Goal: Check status

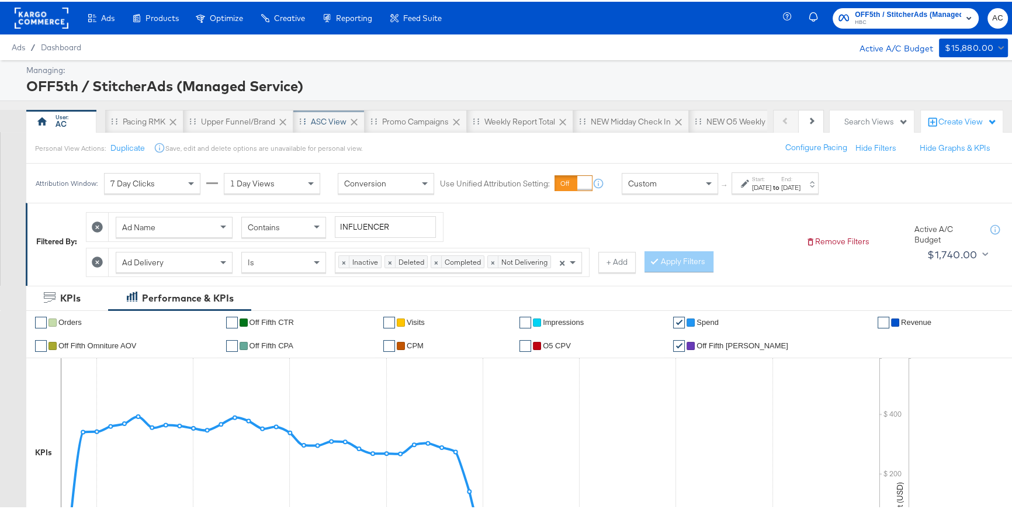
click at [327, 116] on div "ASC View" at bounding box center [329, 120] width 36 height 11
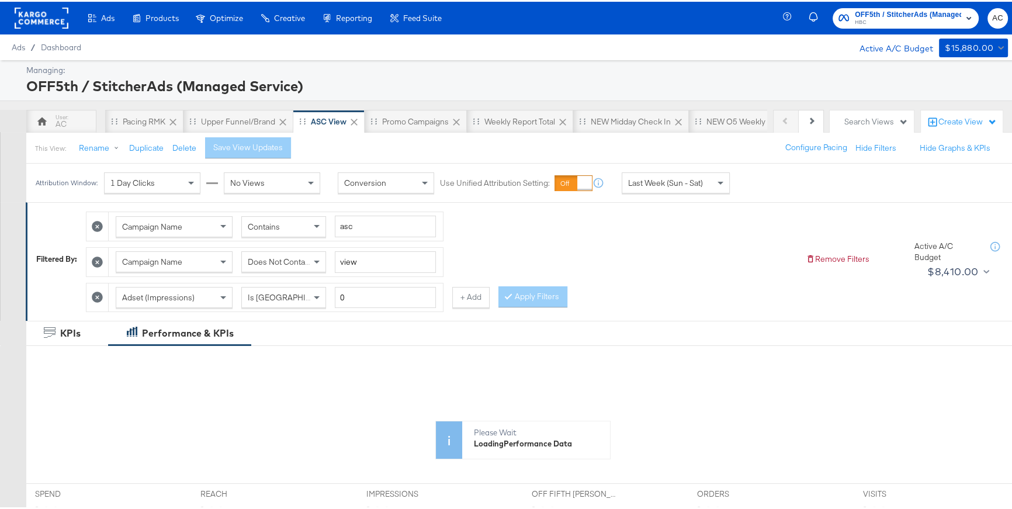
click at [674, 179] on span "Last Week (Sun - Sat)" at bounding box center [665, 181] width 75 height 11
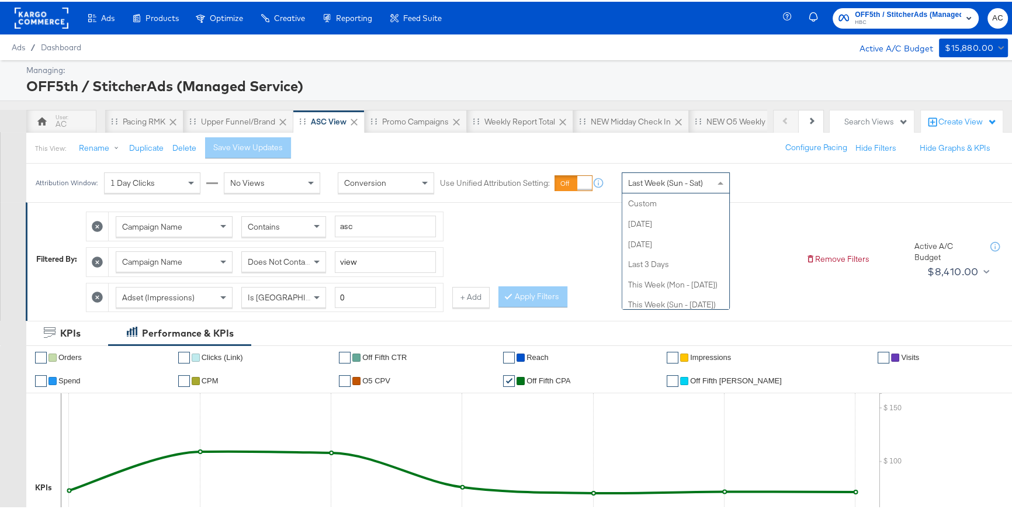
scroll to position [141, 0]
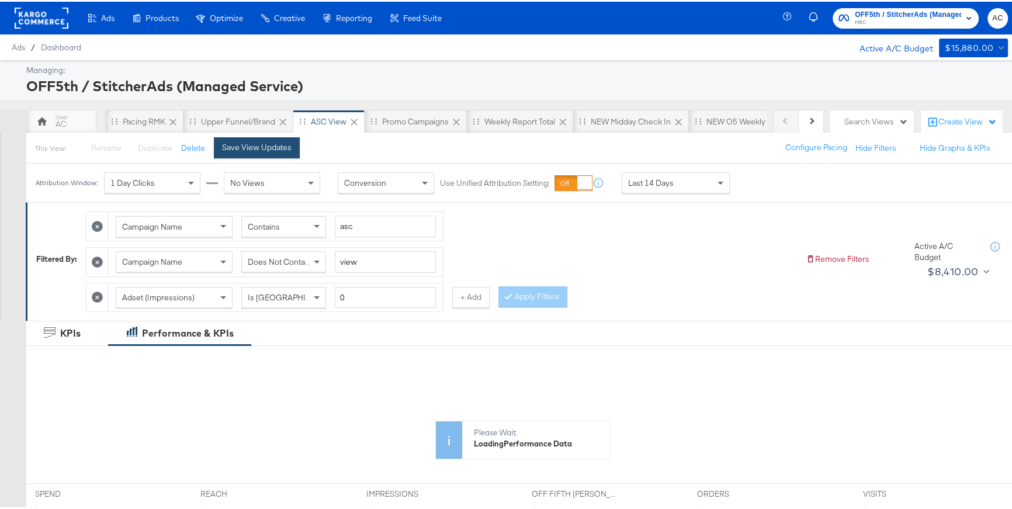
click at [288, 153] on button "Save View Updates" at bounding box center [257, 146] width 86 height 21
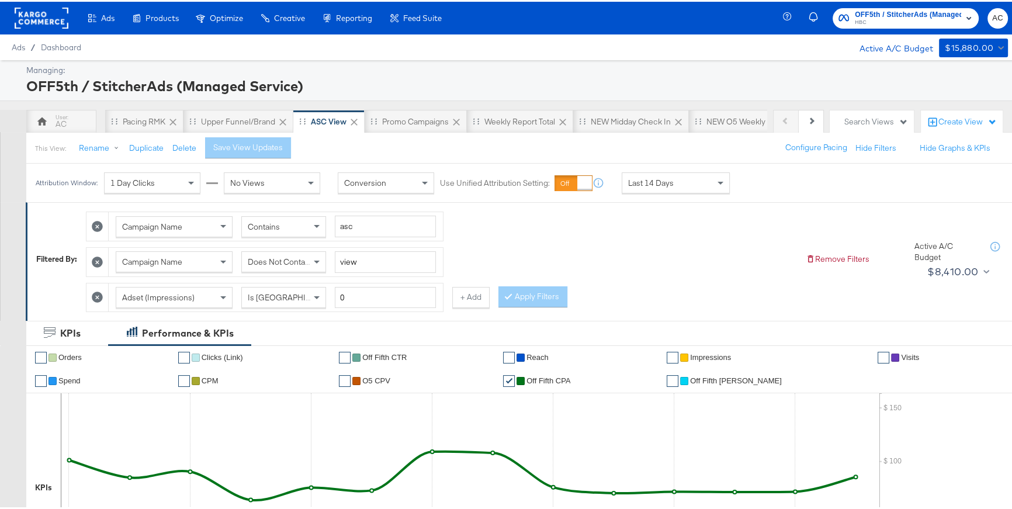
click at [675, 182] on div "Last 14 Days" at bounding box center [676, 181] width 107 height 20
click at [762, 186] on div "[DATE]" at bounding box center [761, 185] width 19 height 9
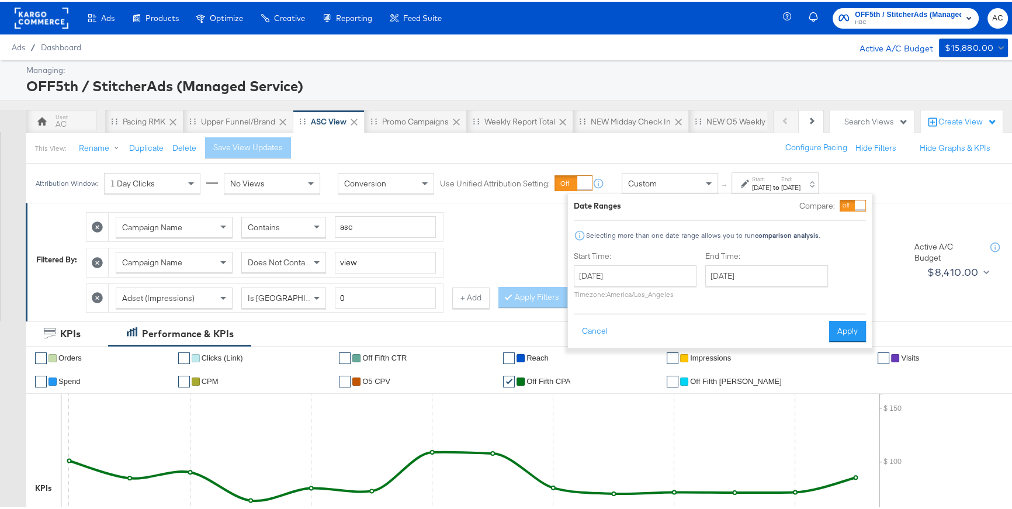
click at [655, 285] on div "[DATE] ‹ [DATE] › Su Mo Tu We Th Fr Sa 31 1 2 3 4 5 6 7 8 9 10 11 12 13 14 15 1…" at bounding box center [635, 280] width 123 height 33
click at [665, 260] on div "Start Time: [DATE] ‹ [DATE] › Su Mo Tu We Th Fr Sa 31 1 2 3 4 5 6 7 8 9 10 11 1…" at bounding box center [635, 275] width 123 height 53
click at [855, 197] on div "Date Ranges Compare: Selecting more than one date range allows you to run compa…" at bounding box center [720, 269] width 304 height 154
click at [854, 202] on div at bounding box center [853, 204] width 26 height 12
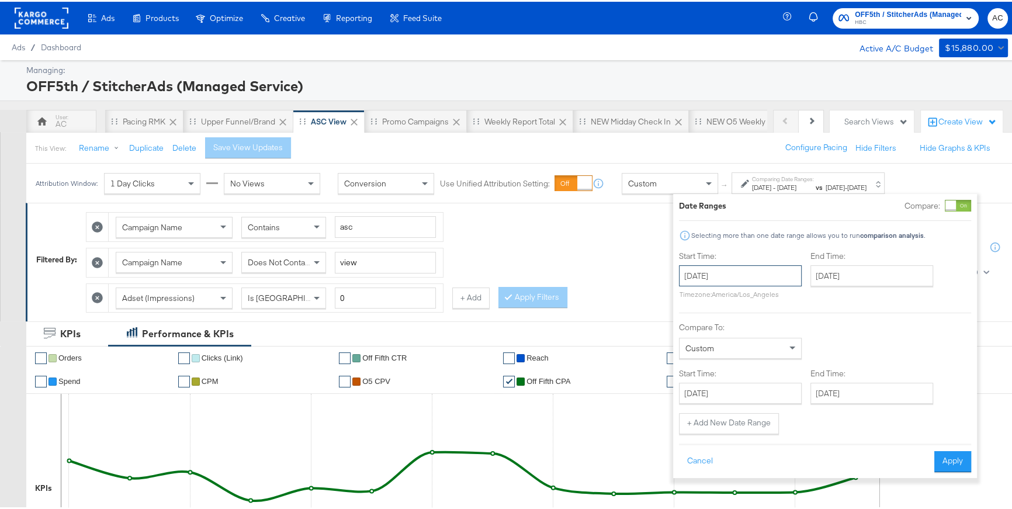
click at [742, 268] on input "[DATE]" at bounding box center [740, 274] width 123 height 21
click at [734, 363] on td "16" at bounding box center [733, 366] width 20 height 16
type input "[DATE]"
click at [829, 276] on input "[DATE]" at bounding box center [871, 274] width 123 height 21
click at [847, 381] on td "22" at bounding box center [844, 382] width 20 height 16
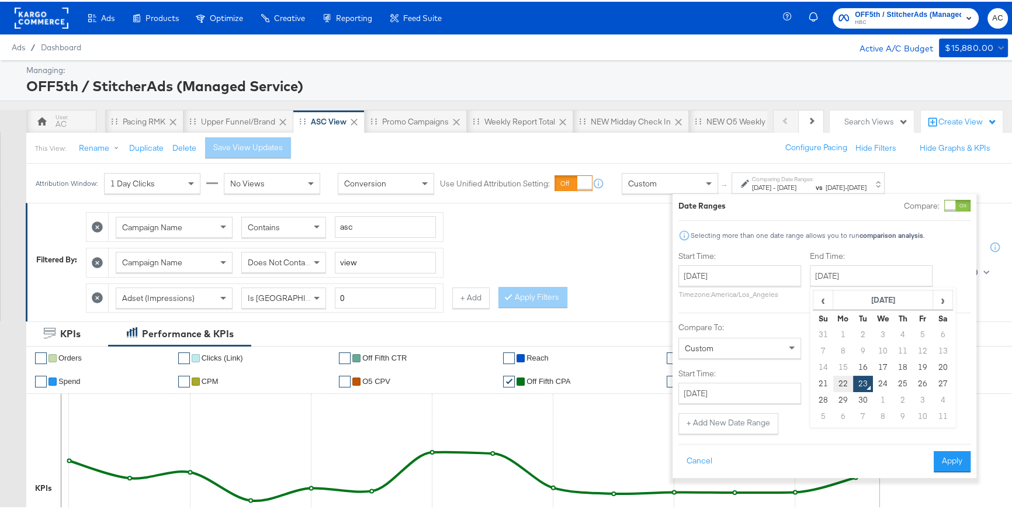
type input "[DATE]"
click at [777, 387] on input "[DATE]" at bounding box center [741, 391] width 123 height 21
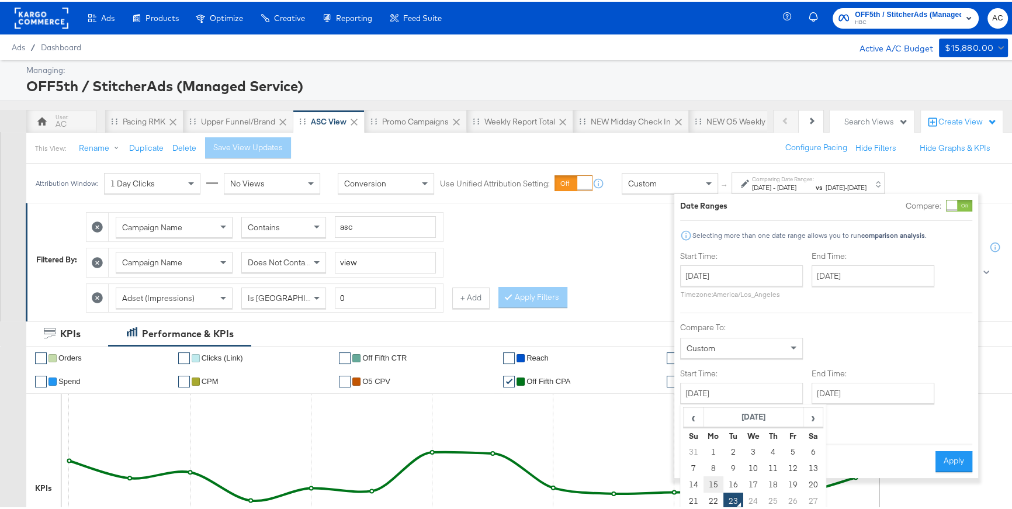
click at [714, 483] on td "15" at bounding box center [714, 483] width 20 height 16
type input "[DATE]"
click at [850, 395] on input "[DATE]" at bounding box center [873, 391] width 123 height 21
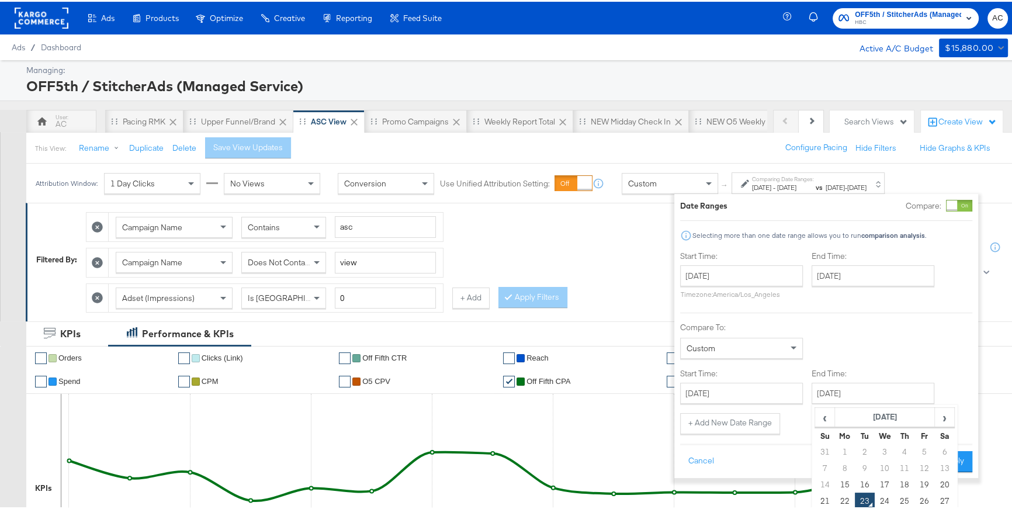
click at [852, 481] on td "15" at bounding box center [845, 483] width 20 height 16
type input "[DATE]"
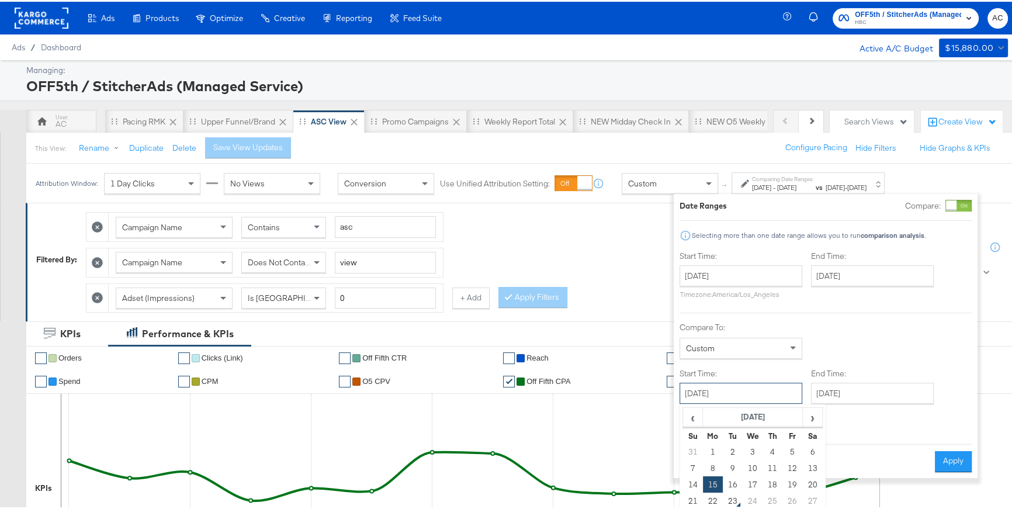
click at [782, 386] on input "[DATE]" at bounding box center [741, 391] width 123 height 21
click at [728, 467] on td "9" at bounding box center [733, 466] width 20 height 16
type input "[DATE]"
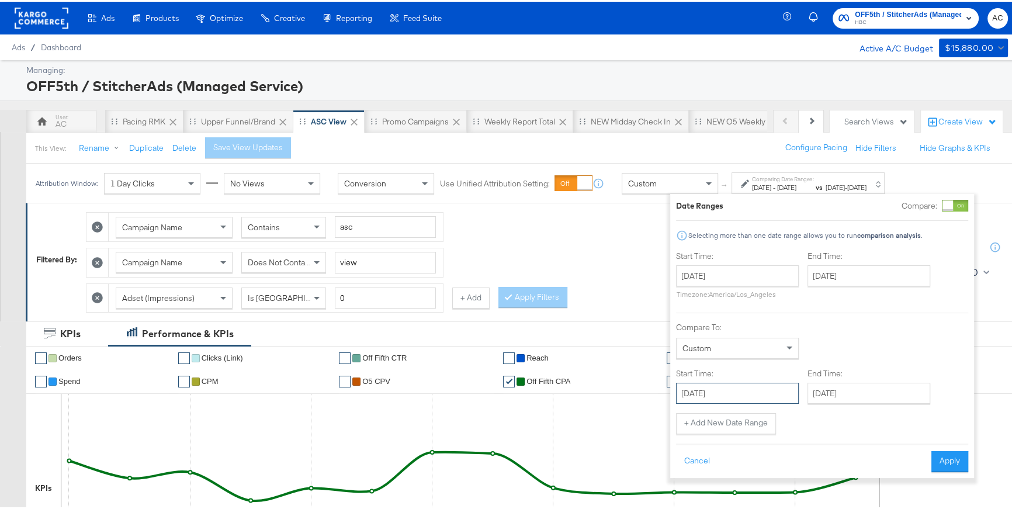
click at [779, 384] on input "[DATE]" at bounding box center [737, 391] width 123 height 21
click at [858, 357] on div "Compare To: Custom" at bounding box center [822, 338] width 292 height 37
click at [938, 461] on button "Apply" at bounding box center [950, 460] width 37 height 21
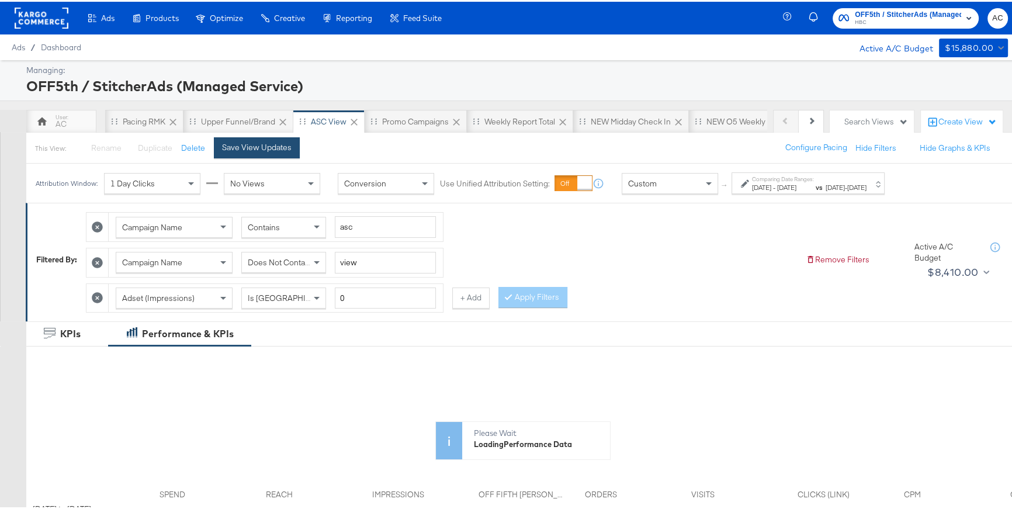
click at [281, 149] on div "Save View Updates" at bounding box center [257, 145] width 70 height 11
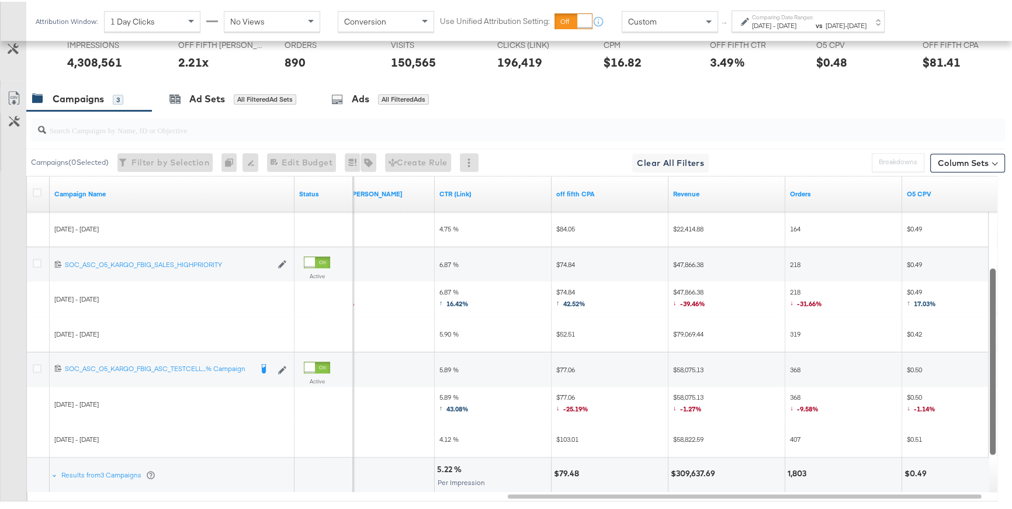
scroll to position [610, 0]
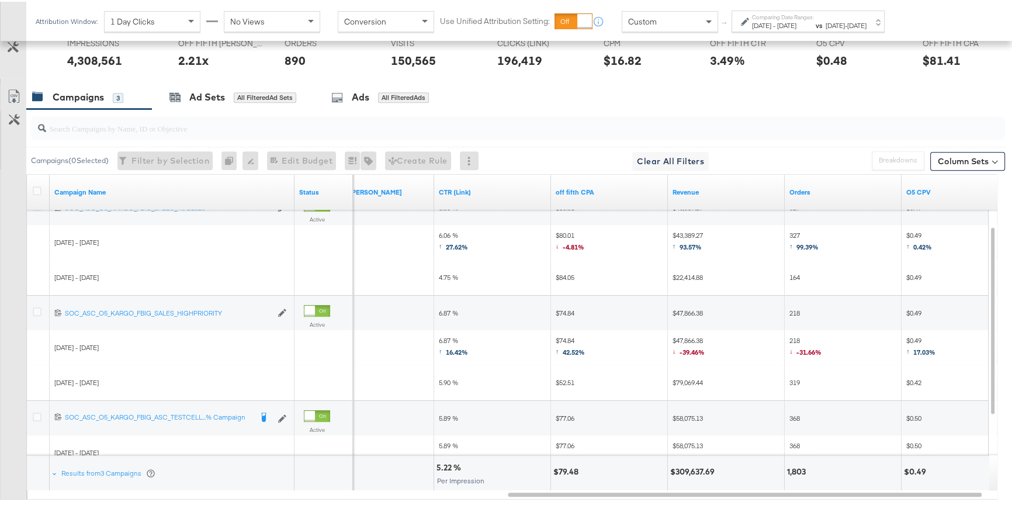
click at [706, 19] on span at bounding box center [709, 21] width 6 height 4
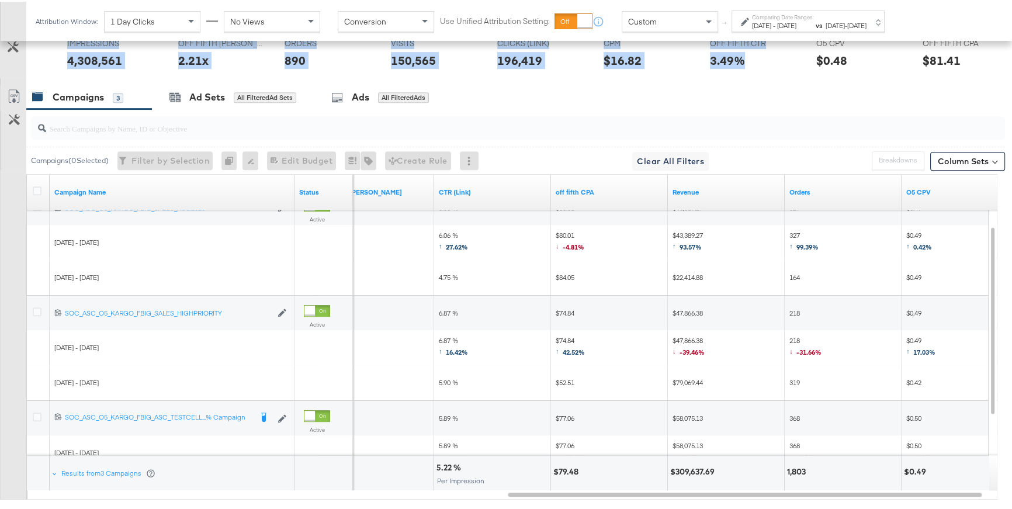
drag, startPoint x: 715, startPoint y: 44, endPoint x: 718, endPoint y: 77, distance: 32.9
click at [718, 77] on div "[DATE] to [DATE] SPEND SPEND $70,838.41 ↓ -2.24 % REACH REACH 839,518 ↓ -37.87 …" at bounding box center [523, 30] width 994 height 91
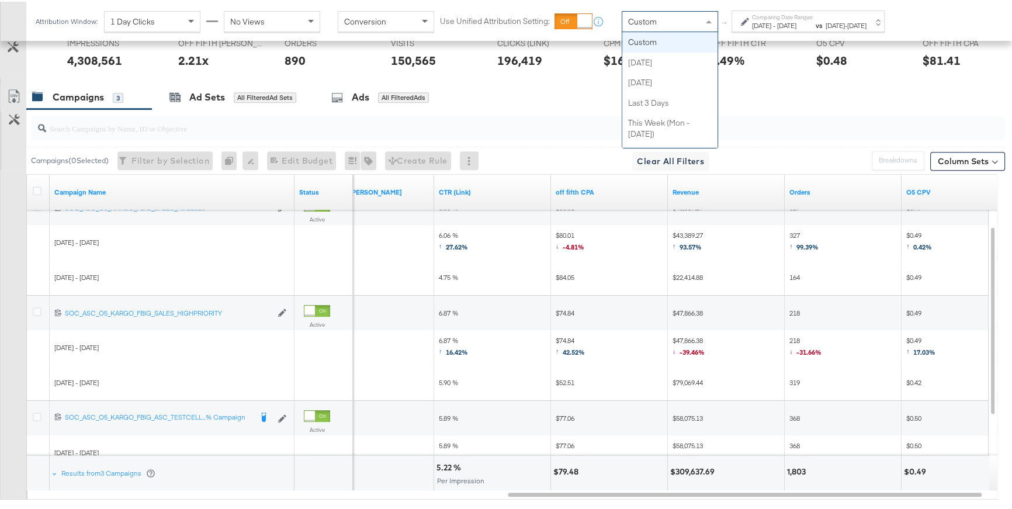
click at [710, 20] on span at bounding box center [709, 20] width 6 height 3
click at [772, 19] on span "[DATE]" at bounding box center [761, 23] width 19 height 9
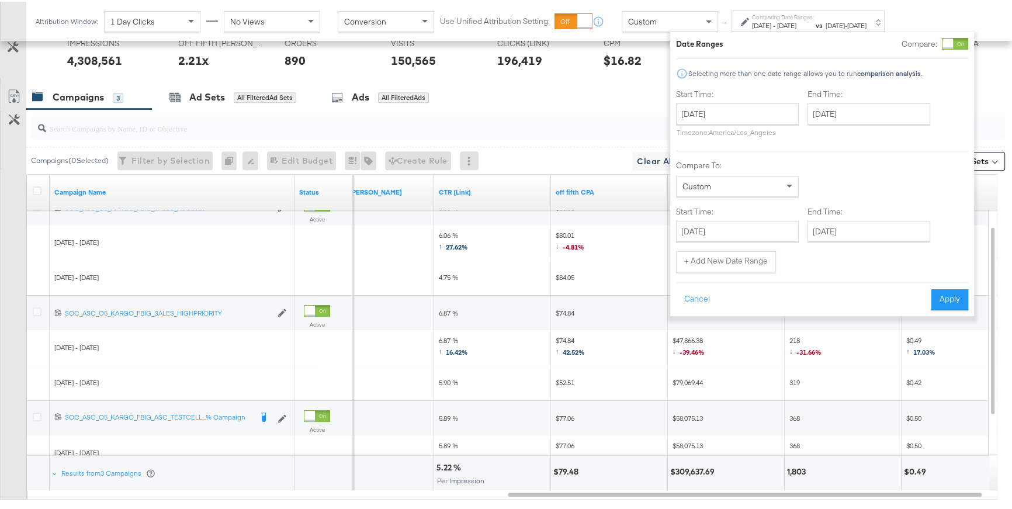
click at [951, 43] on div at bounding box center [948, 42] width 11 height 11
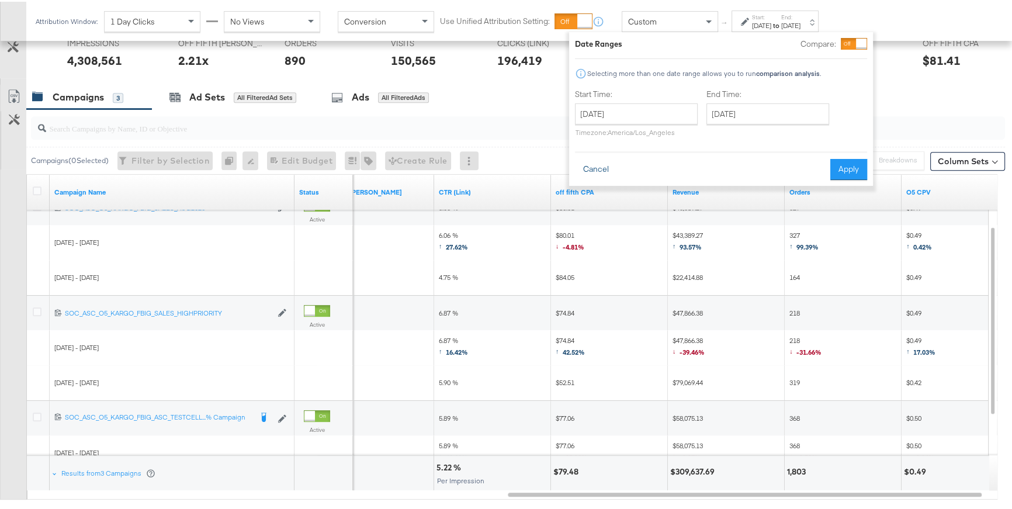
click at [602, 172] on button "Cancel" at bounding box center [596, 167] width 42 height 21
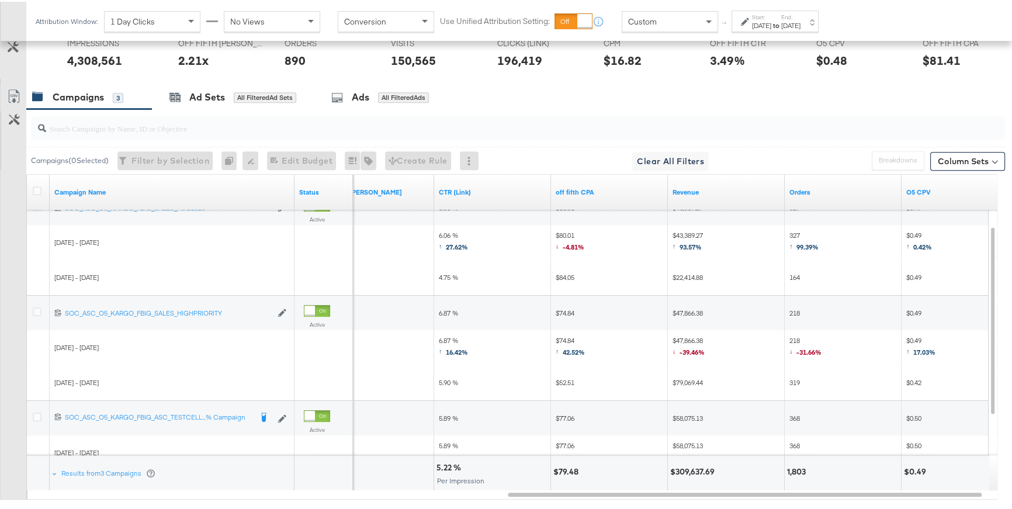
click at [665, 26] on div "Custom" at bounding box center [670, 20] width 95 height 20
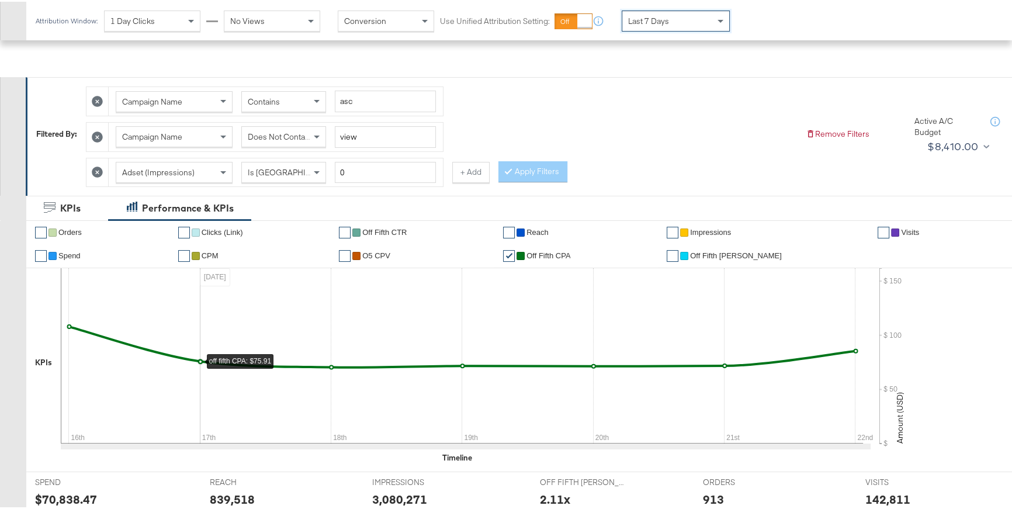
scroll to position [91, 0]
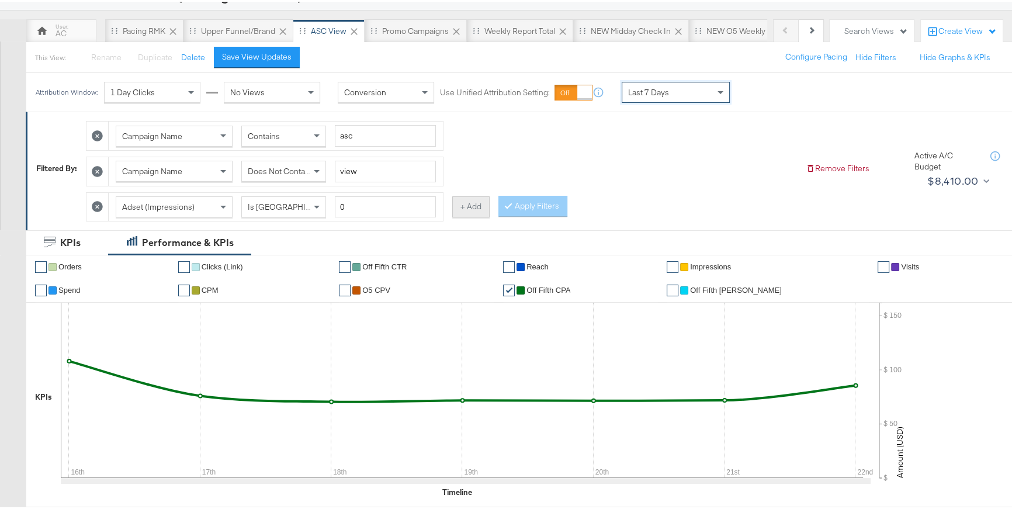
click at [472, 212] on button "+ Add" at bounding box center [470, 205] width 37 height 21
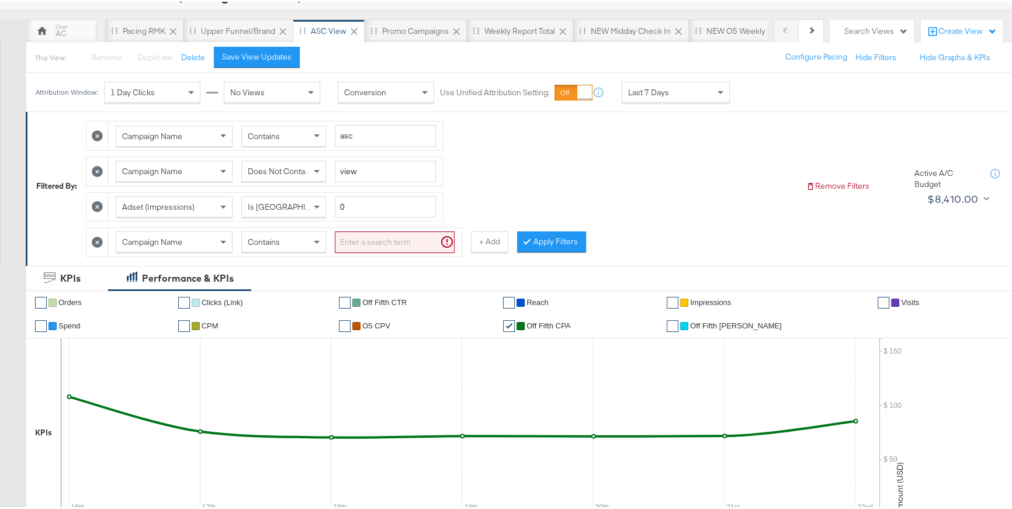
click at [302, 246] on div "Contains" at bounding box center [284, 240] width 84 height 20
click at [378, 243] on input "search" at bounding box center [395, 241] width 120 height 22
type input "high"
click at [519, 243] on button "Apply Filters" at bounding box center [533, 240] width 69 height 21
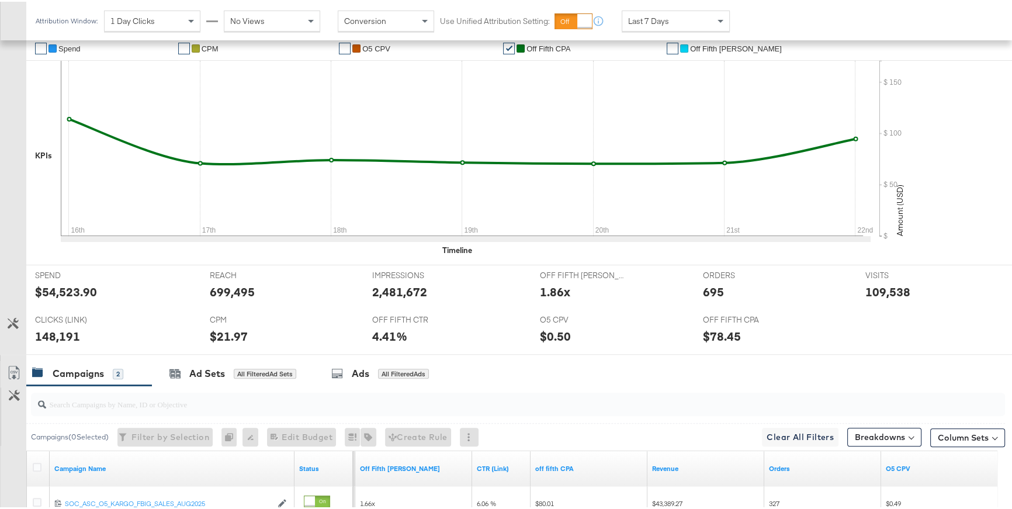
scroll to position [254, 0]
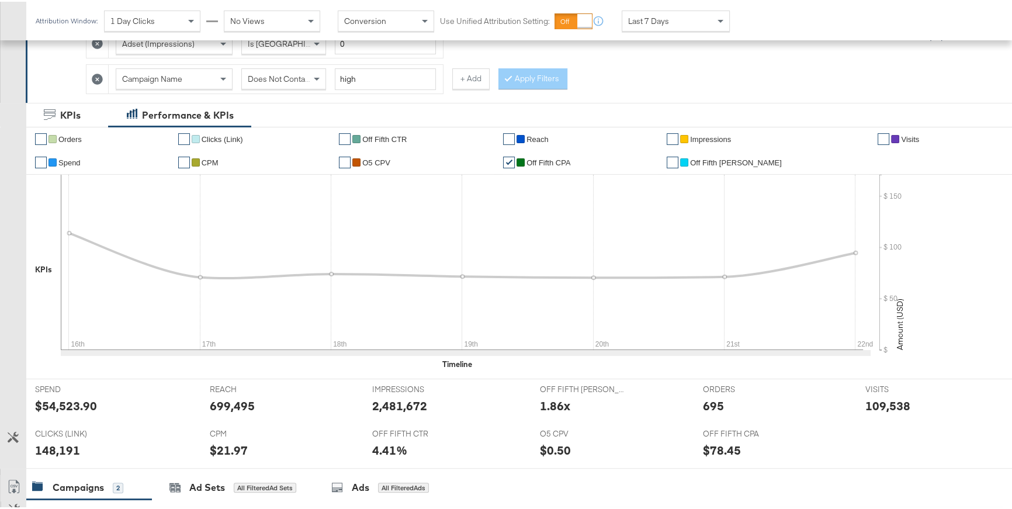
click at [189, 158] on link "✔" at bounding box center [184, 161] width 12 height 12
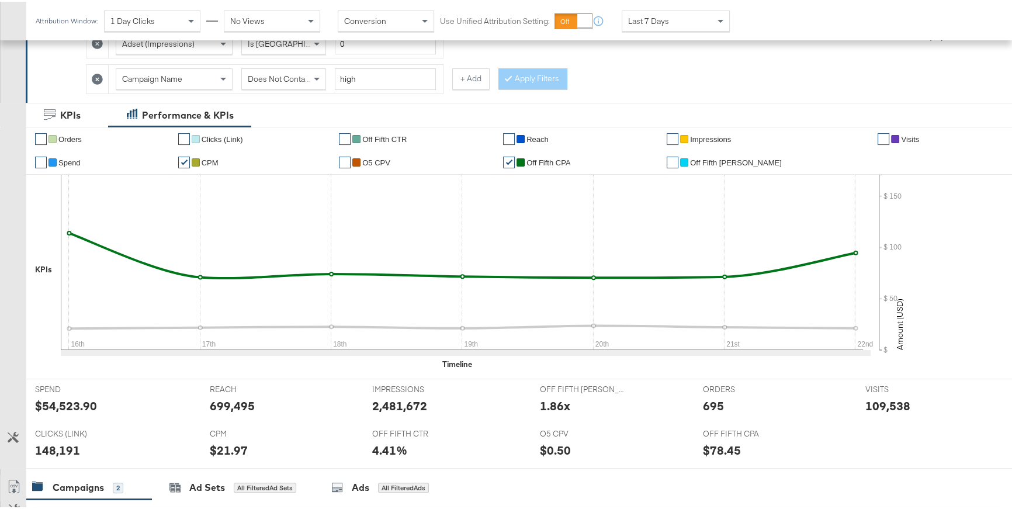
click at [515, 158] on link "✔" at bounding box center [509, 161] width 12 height 12
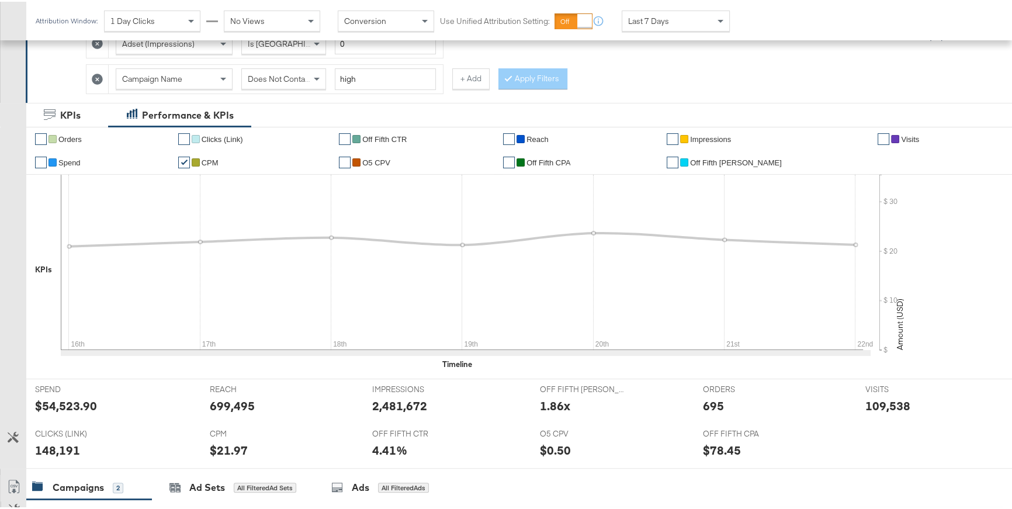
click at [36, 137] on link "✔" at bounding box center [41, 138] width 12 height 12
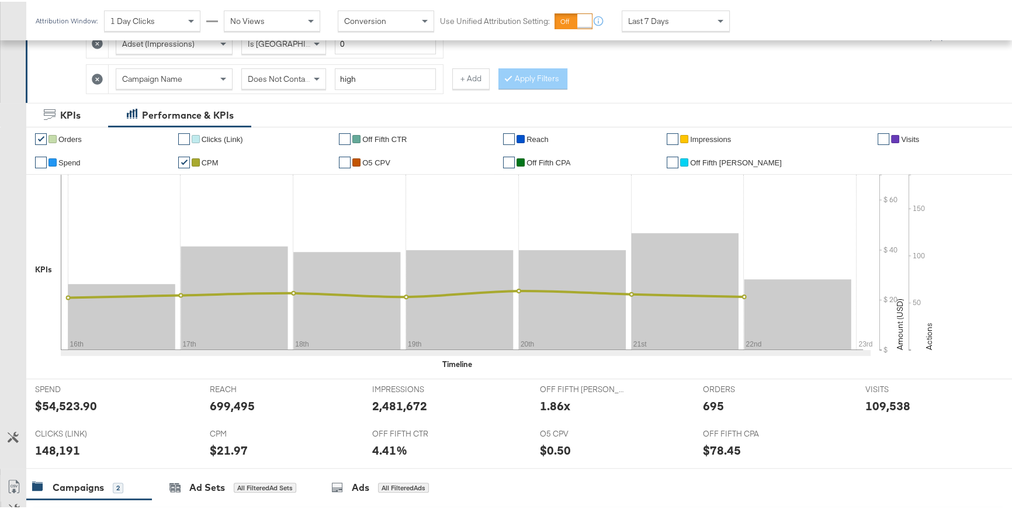
click at [190, 161] on link "✔" at bounding box center [184, 161] width 12 height 12
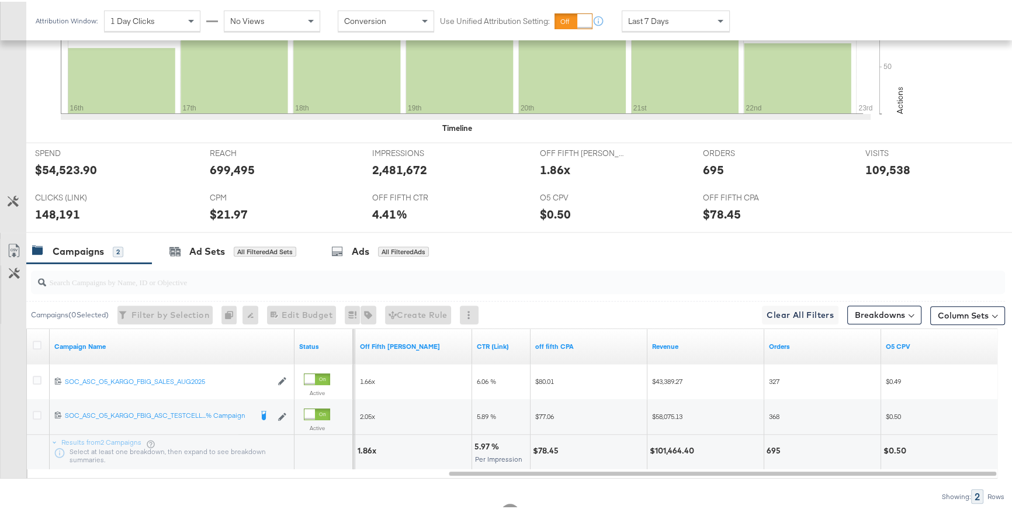
scroll to position [490, 0]
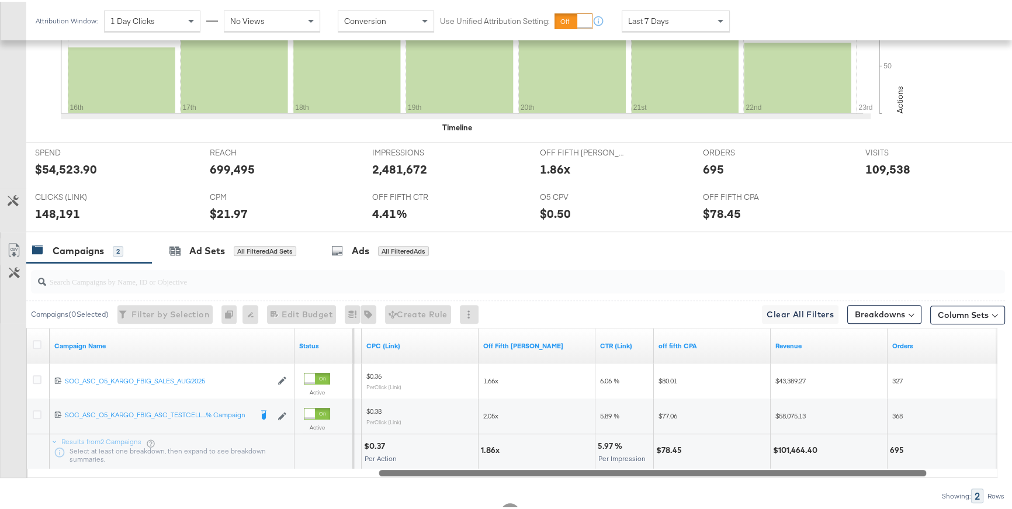
drag, startPoint x: 566, startPoint y: 469, endPoint x: 495, endPoint y: 464, distance: 70.9
click at [495, 466] on div at bounding box center [653, 471] width 548 height 10
